Goal: Transaction & Acquisition: Obtain resource

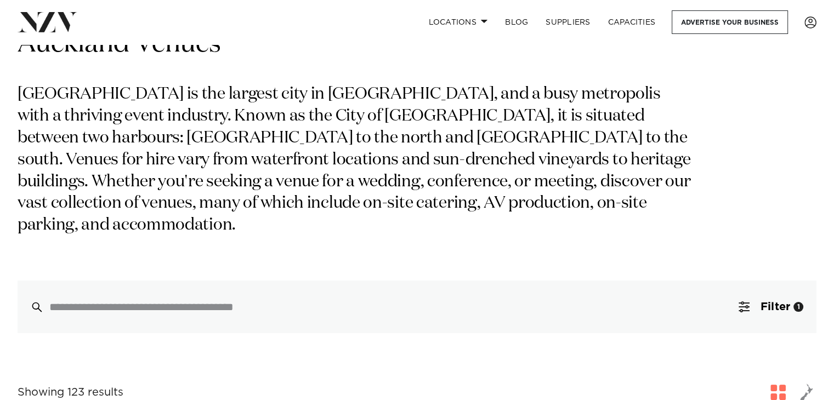
scroll to position [55, 0]
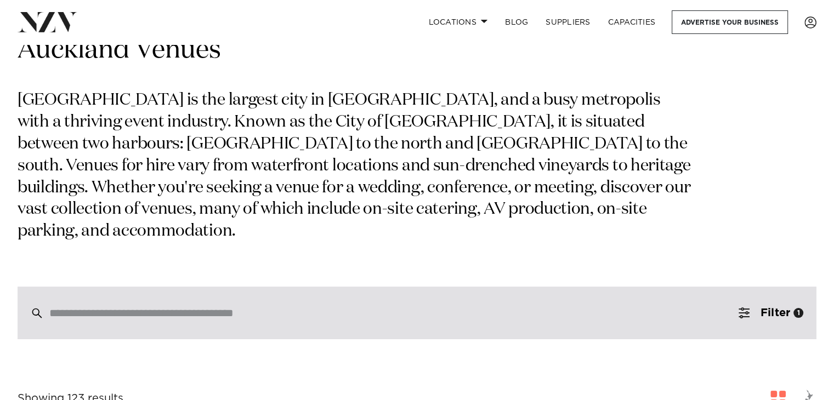
click at [118, 307] on input "search" at bounding box center [393, 313] width 688 height 12
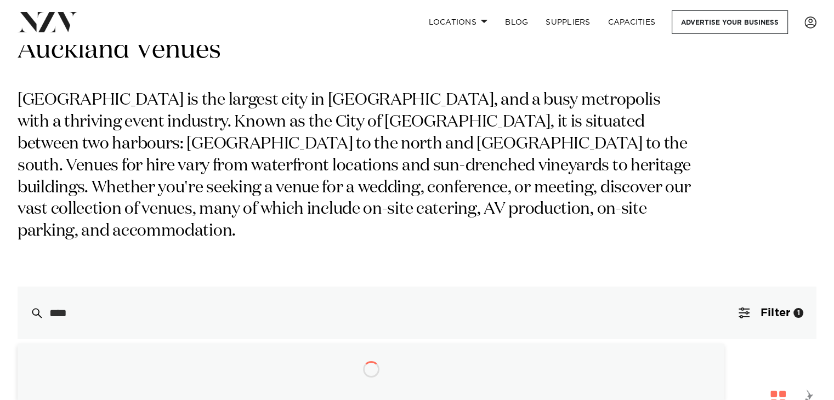
type input "*****"
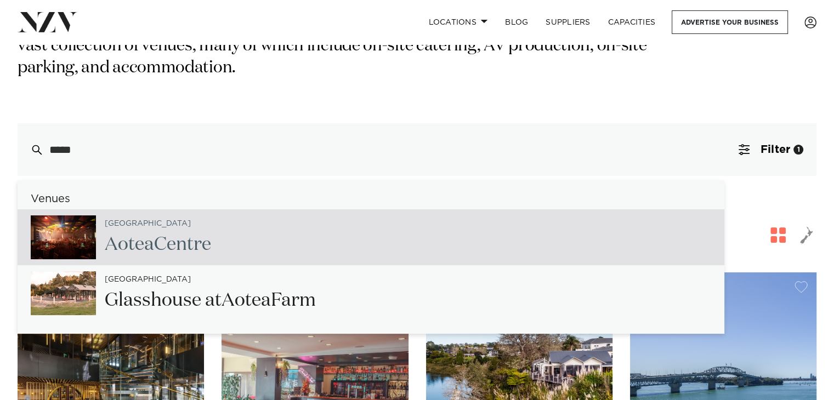
scroll to position [219, 0]
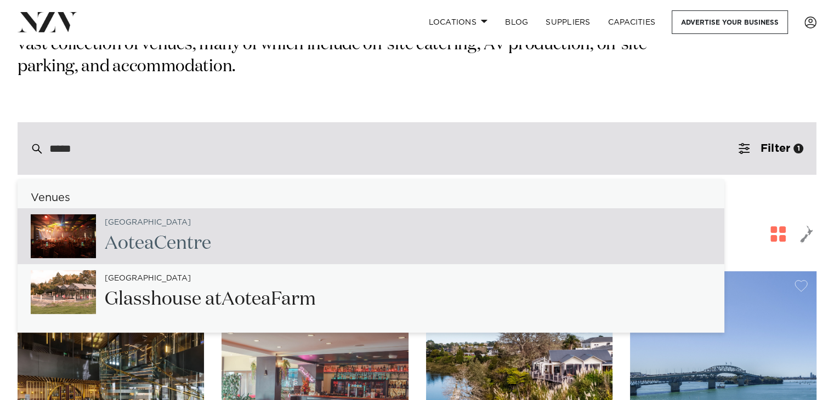
click at [149, 234] on span "Aotea" at bounding box center [129, 243] width 49 height 19
type input "**********"
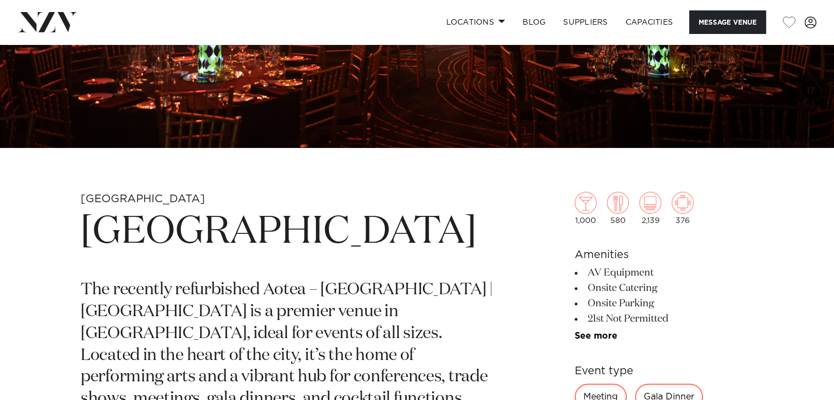
scroll to position [438, 0]
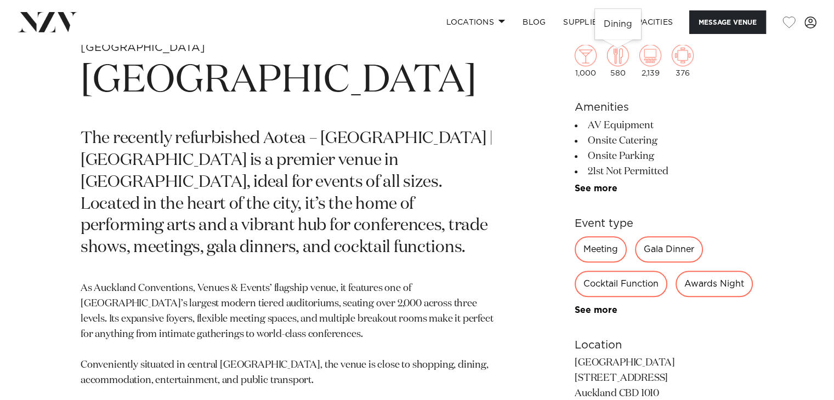
click at [617, 64] on img at bounding box center [618, 55] width 22 height 22
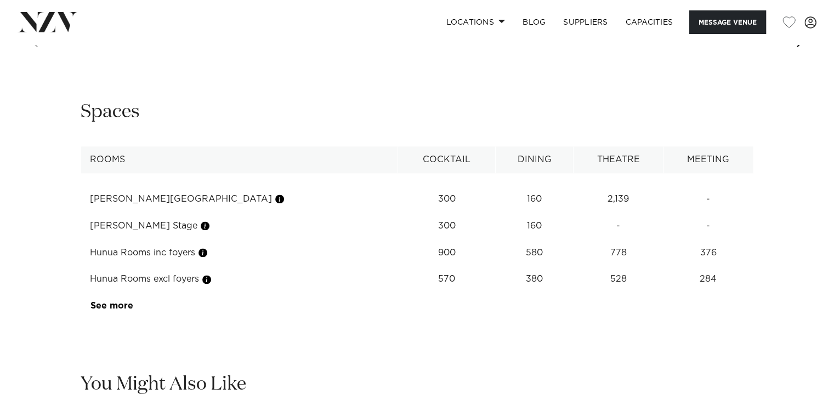
scroll to position [1425, 0]
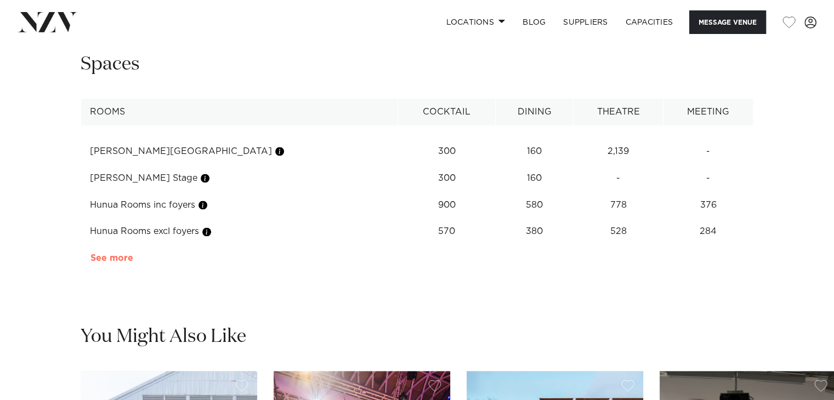
click at [105, 257] on link "See more" at bounding box center [133, 258] width 86 height 9
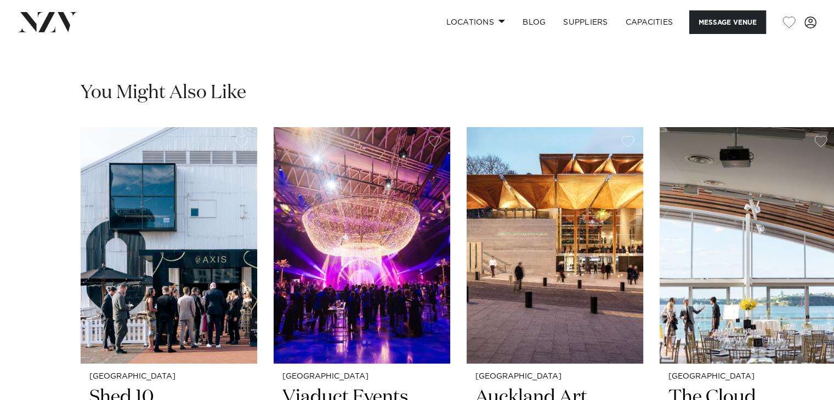
scroll to position [2247, 0]
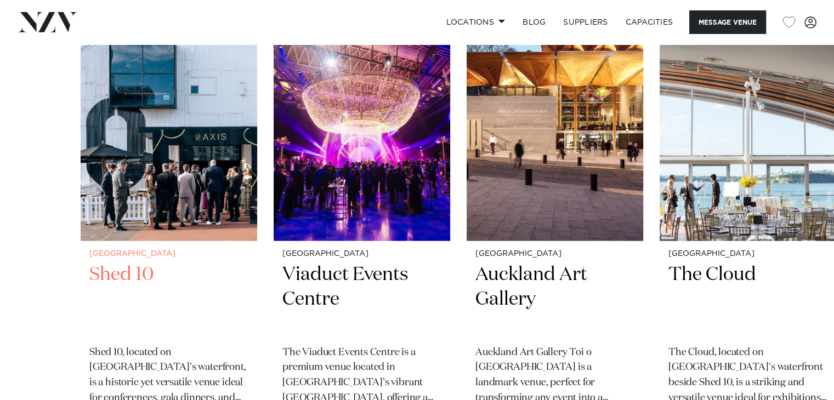
click at [170, 227] on img "1 / 11" at bounding box center [169, 122] width 176 height 237
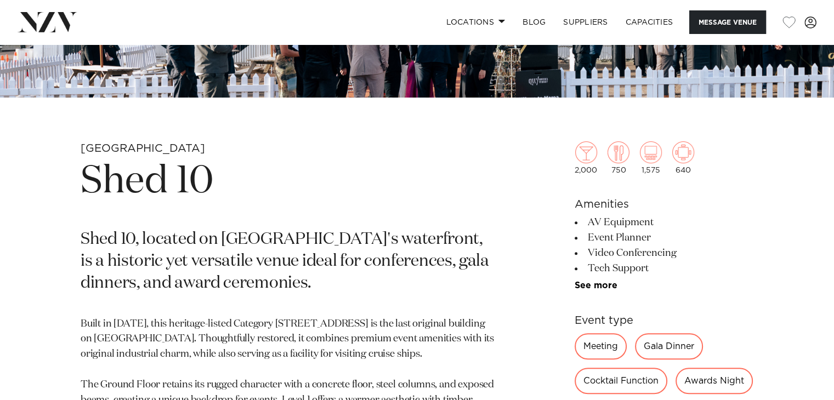
scroll to position [384, 0]
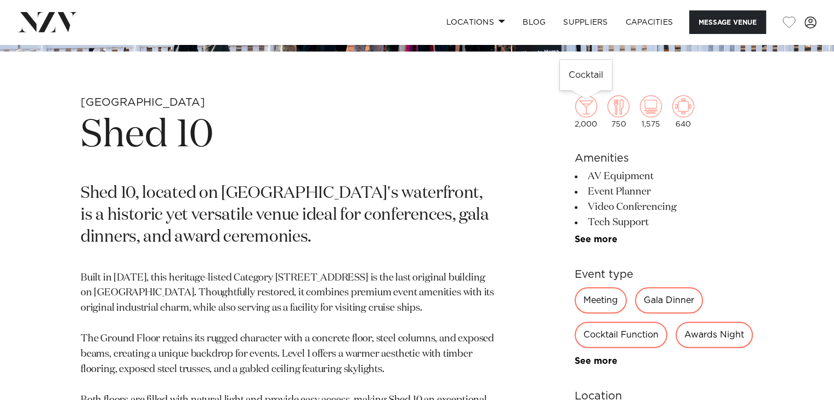
click at [587, 106] on img at bounding box center [586, 106] width 22 height 22
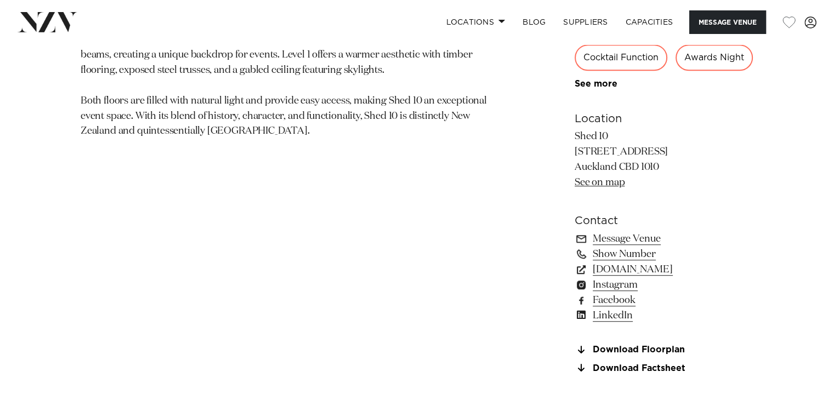
scroll to position [658, 0]
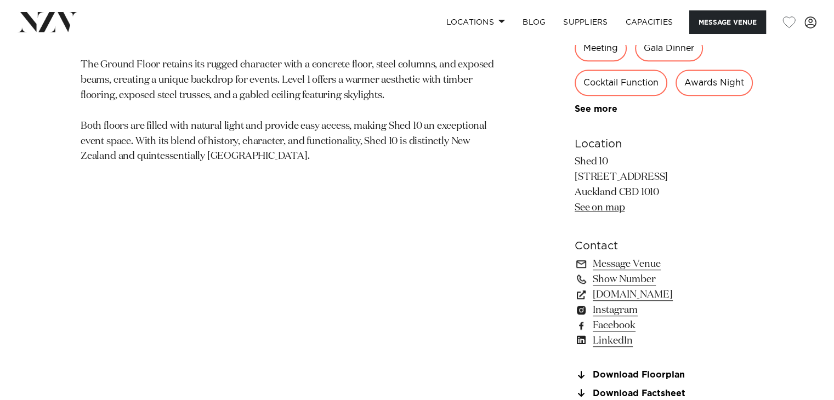
click at [599, 78] on div "Cocktail Function" at bounding box center [620, 83] width 93 height 26
click at [597, 105] on link "See more" at bounding box center [617, 109] width 86 height 9
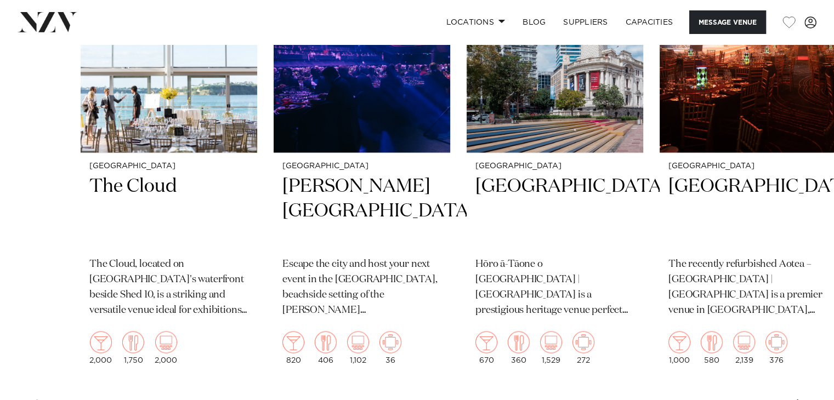
scroll to position [1973, 0]
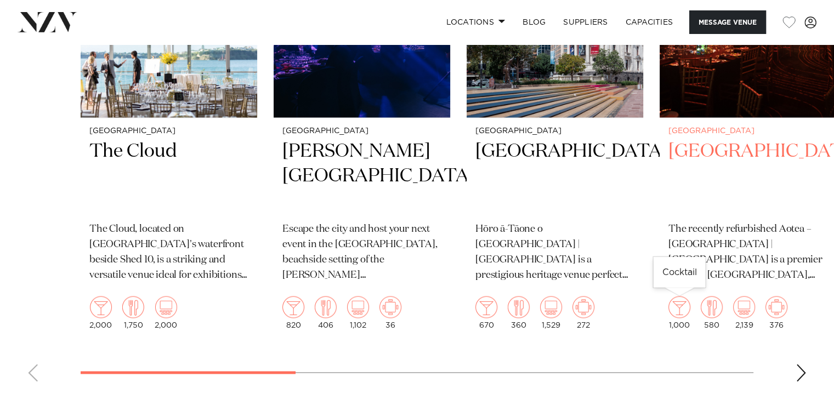
click at [682, 304] on img "4 / 11" at bounding box center [679, 307] width 22 height 22
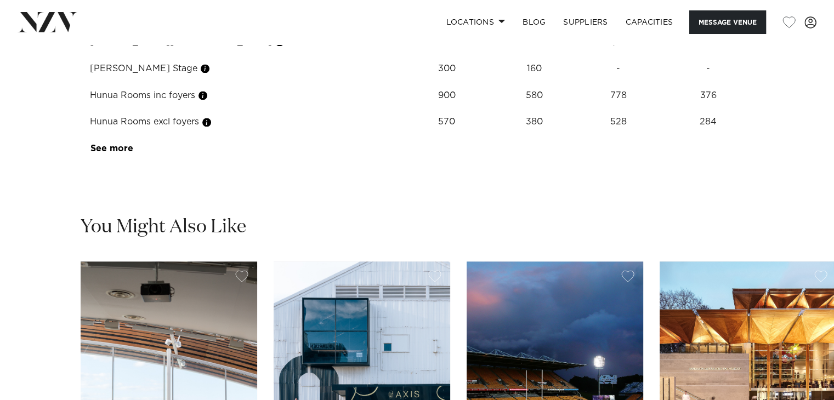
scroll to position [1425, 0]
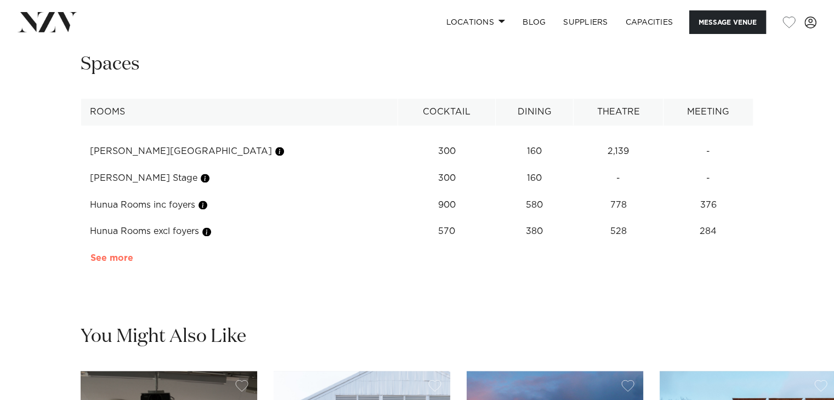
click at [109, 259] on link "See more" at bounding box center [133, 258] width 86 height 9
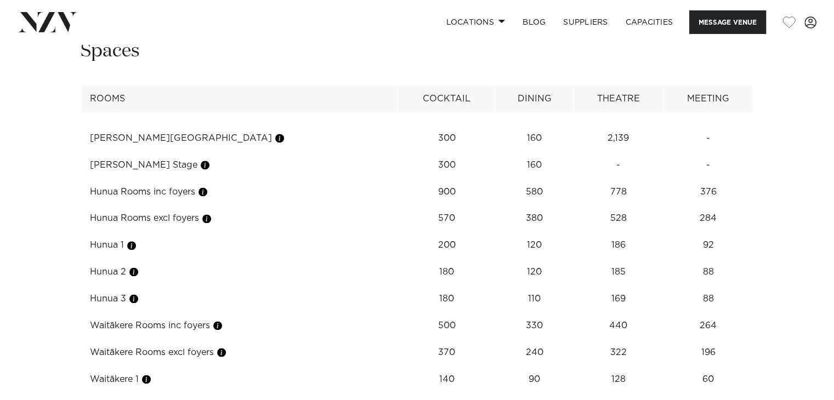
scroll to position [1370, 0]
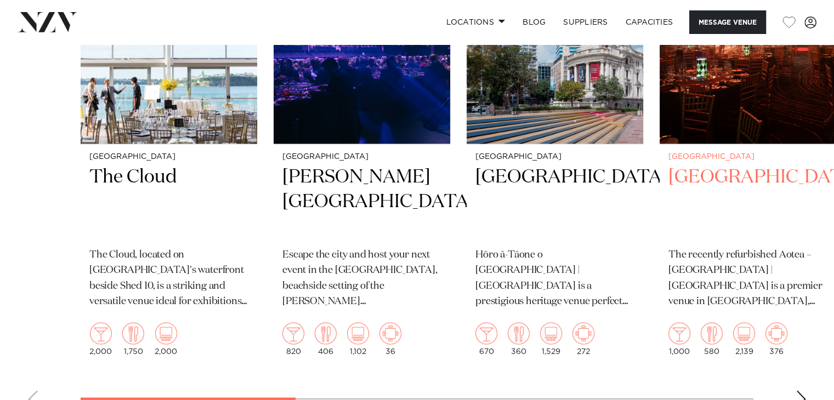
scroll to position [2028, 0]
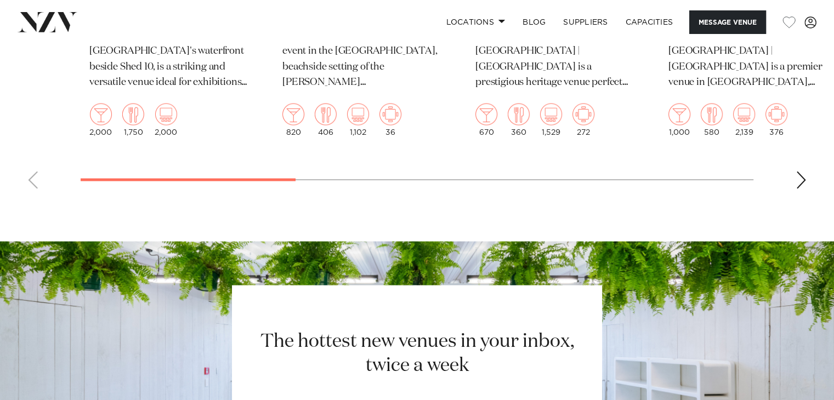
click at [806, 174] on div "Next slide" at bounding box center [800, 180] width 11 height 18
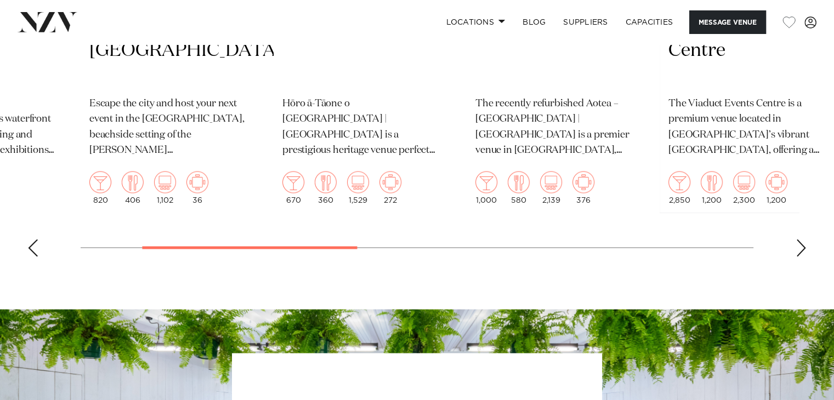
scroll to position [1864, 0]
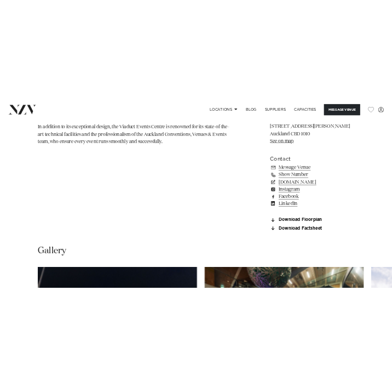
scroll to position [822, 0]
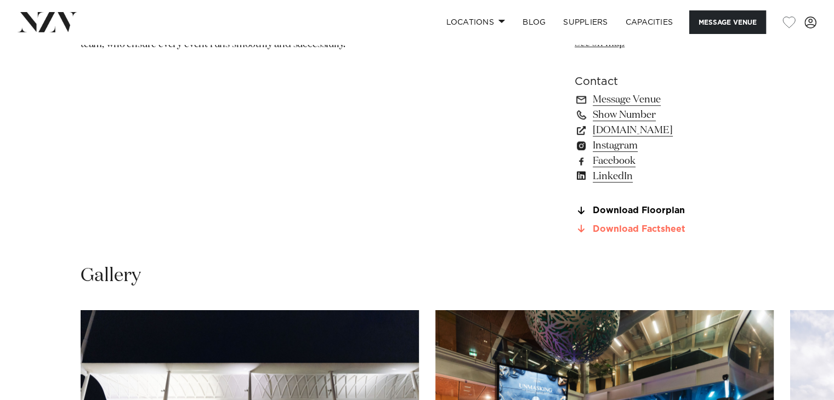
click at [670, 224] on link "Download Factsheet" at bounding box center [663, 229] width 179 height 10
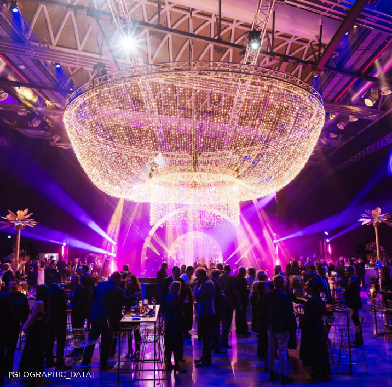
scroll to position [0, 0]
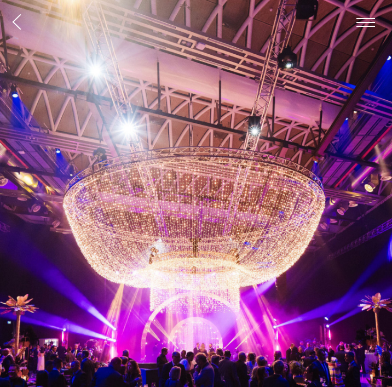
click at [19, 23] on span "button" at bounding box center [16, 22] width 9 height 17
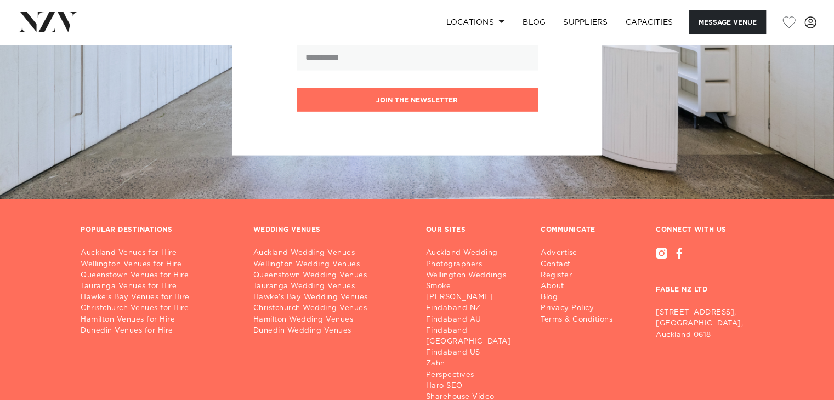
scroll to position [2316, 0]
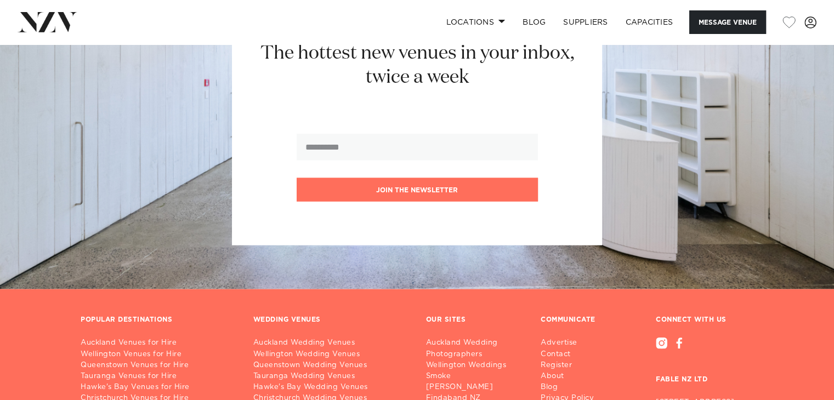
click at [38, 23] on img at bounding box center [48, 22] width 60 height 20
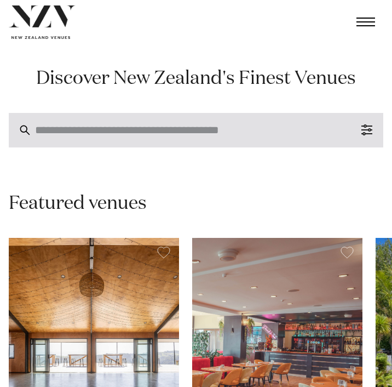
click at [301, 131] on input "search" at bounding box center [196, 130] width 322 height 12
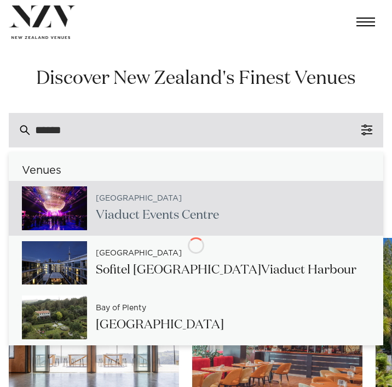
type input "*******"
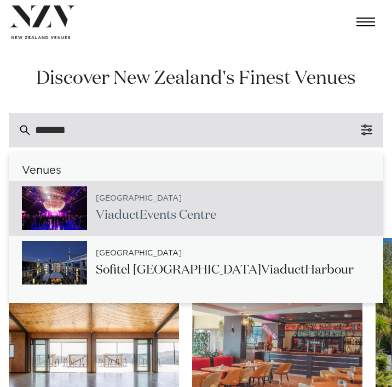
click at [94, 211] on div "Auckland Viaduct Events Centre" at bounding box center [151, 208] width 129 height 36
type input "**********"
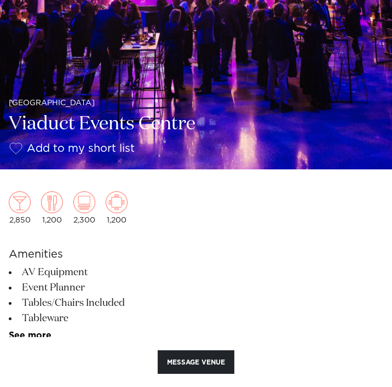
scroll to position [249, 0]
